Goal: Find specific page/section: Find specific page/section

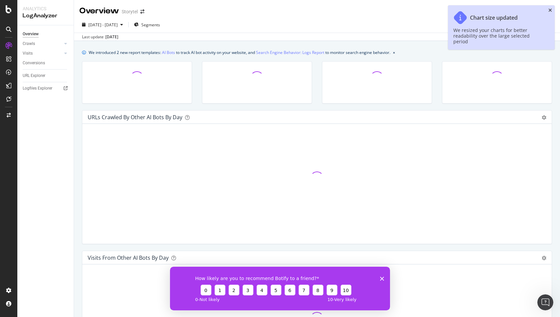
click at [550, 9] on icon "close toast" at bounding box center [550, 10] width 4 height 5
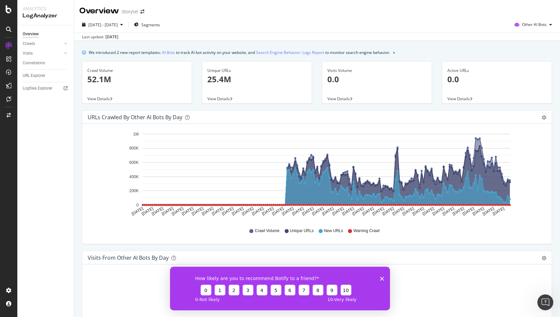
click at [383, 278] on polygon "Close survey" at bounding box center [382, 279] width 4 height 4
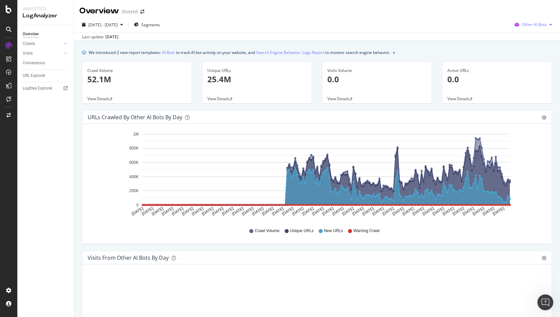
click at [537, 23] on span "Other AI Bots" at bounding box center [534, 25] width 25 height 6
click at [531, 34] on div "Google" at bounding box center [533, 38] width 47 height 10
